Goal: Go to known website: Access a specific website the user already knows

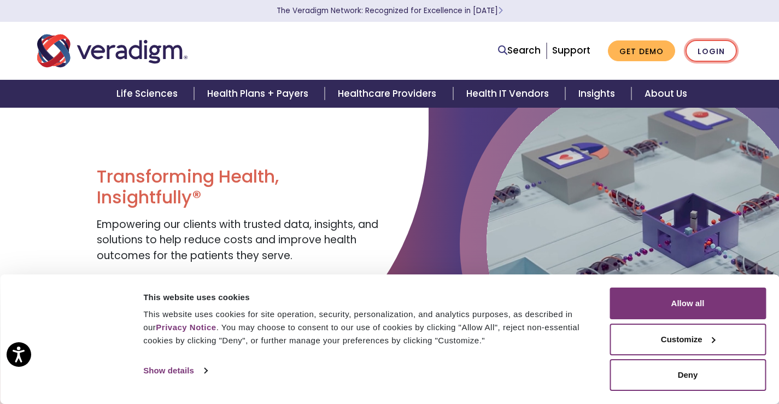
click at [435, 57] on link "Login" at bounding box center [710, 51] width 51 height 22
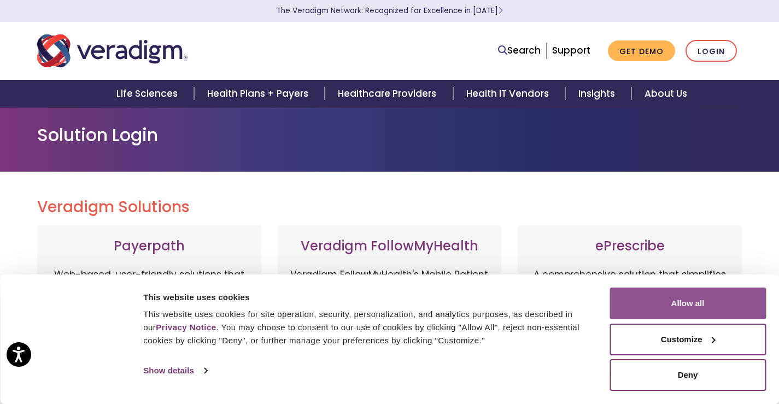
click at [714, 307] on button "Allow all" at bounding box center [687, 303] width 156 height 32
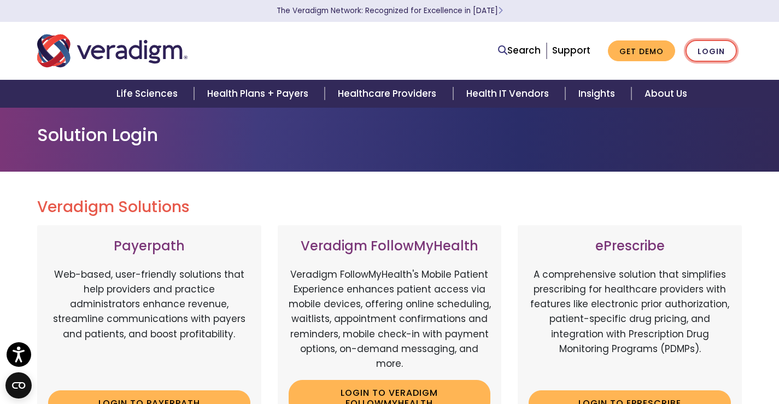
click at [719, 55] on link "Login" at bounding box center [710, 51] width 51 height 22
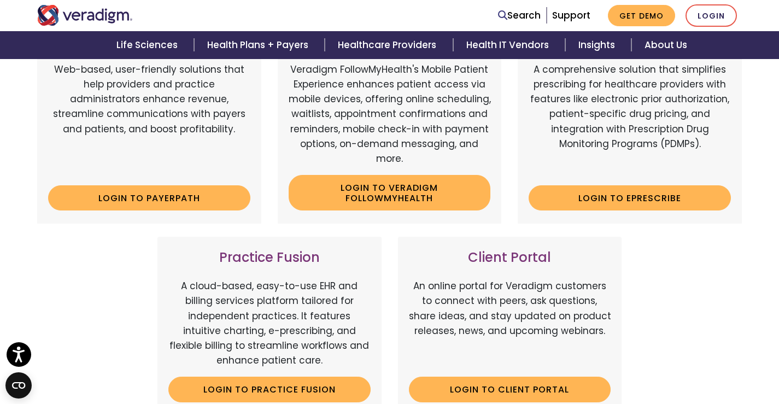
scroll to position [219, 0]
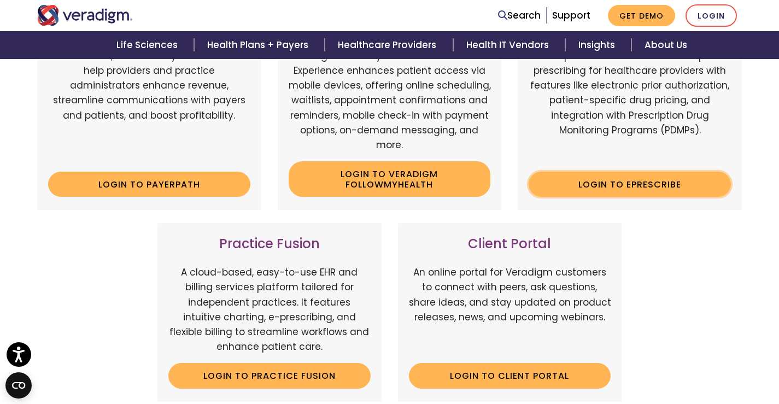
click at [648, 184] on link "Login to ePrescribe" at bounding box center [629, 184] width 202 height 25
